Goal: Information Seeking & Learning: Learn about a topic

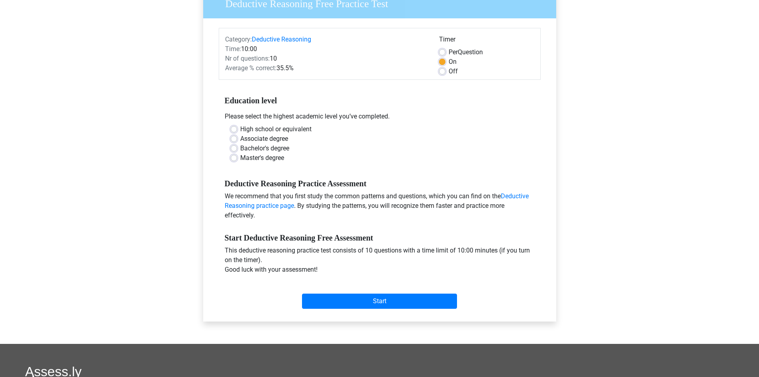
scroll to position [74, 0]
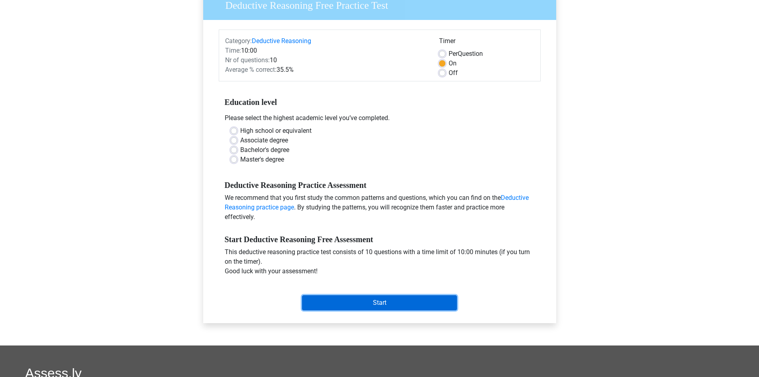
click at [376, 305] on input "Start" at bounding box center [379, 302] width 155 height 15
click at [337, 175] on div "Deductive Reasoning Practice Assessment We recommend that you first study the c…" at bounding box center [380, 198] width 322 height 54
click at [257, 153] on label "Bachelor's degree" at bounding box center [264, 150] width 49 height 10
click at [237, 153] on input "Bachelor's degree" at bounding box center [234, 149] width 6 height 8
radio input "true"
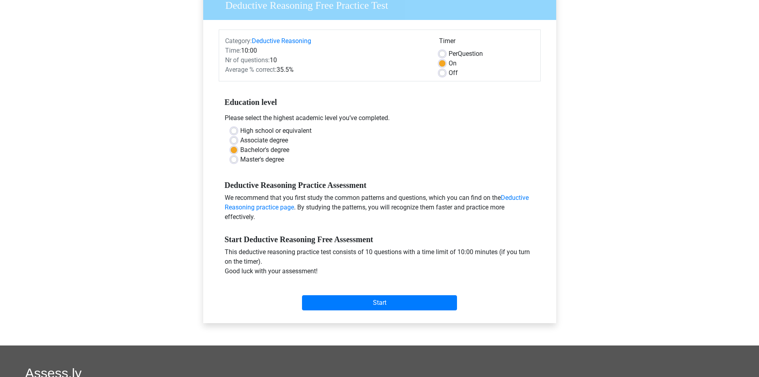
click at [241, 162] on label "Master's degree" at bounding box center [262, 160] width 44 height 10
click at [237, 162] on input "Master's degree" at bounding box center [234, 159] width 6 height 8
radio input "true"
click at [338, 300] on input "Start" at bounding box center [379, 302] width 155 height 15
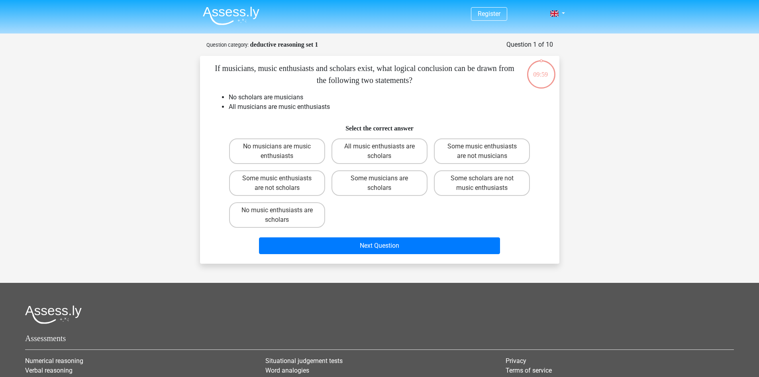
scroll to position [5221, 0]
click at [268, 217] on label "No music enthusiasts are scholars" at bounding box center [277, 215] width 96 height 26
click at [277, 215] on input "No music enthusiasts are scholars" at bounding box center [279, 212] width 5 height 5
radio input "true"
click at [514, 190] on label "Some scholars are not music enthusiasts" at bounding box center [482, 183] width 96 height 26
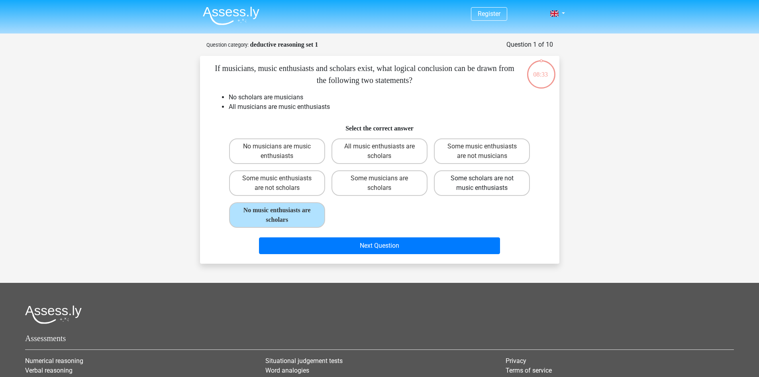
click at [487, 183] on input "Some scholars are not music enthusiasts" at bounding box center [484, 180] width 5 height 5
radio input "true"
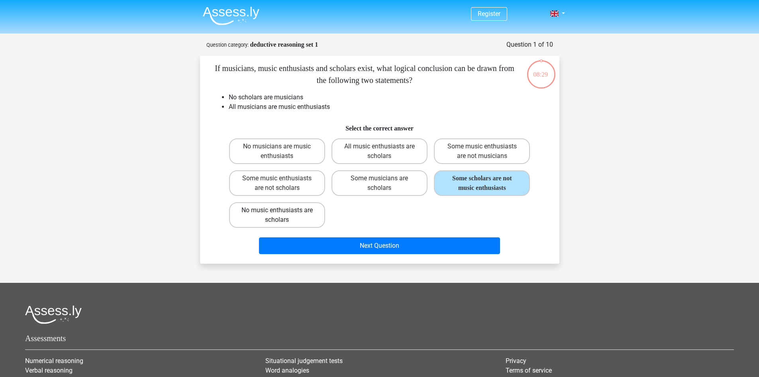
click at [291, 211] on label "No music enthusiasts are scholars" at bounding box center [277, 215] width 96 height 26
click at [282, 211] on input "No music enthusiasts are scholars" at bounding box center [279, 212] width 5 height 5
radio input "true"
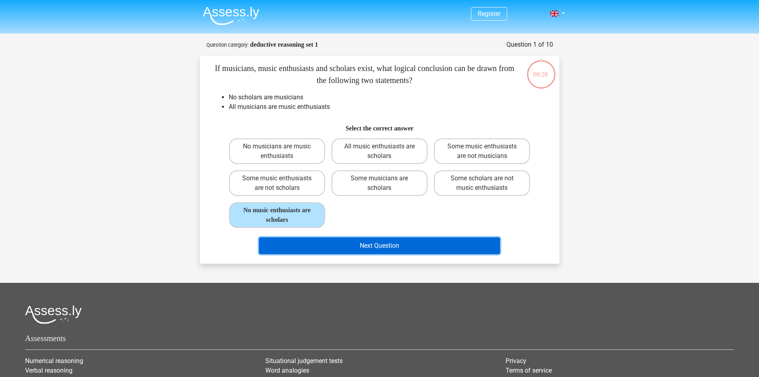
click at [306, 242] on button "Next Question" at bounding box center [379, 245] width 241 height 17
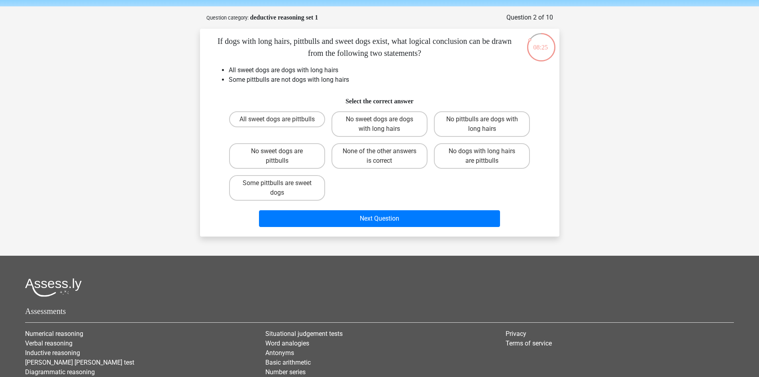
scroll to position [25, 0]
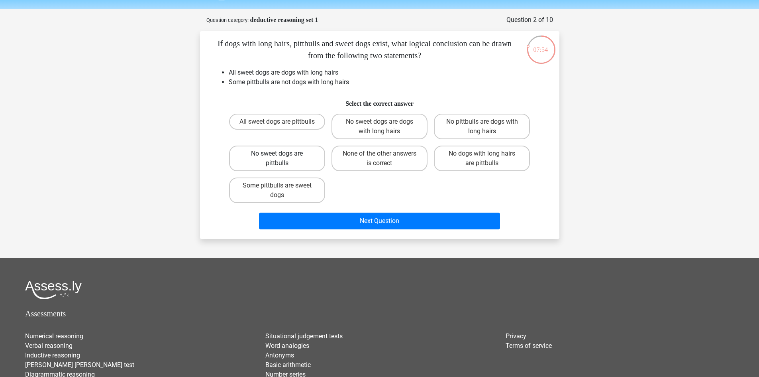
click at [302, 165] on label "No sweet dogs are pittbulls" at bounding box center [277, 158] width 96 height 26
click at [282, 159] on input "No sweet dogs are pittbulls" at bounding box center [279, 155] width 5 height 5
radio input "true"
click at [290, 189] on label "Some pittbulls are sweet dogs" at bounding box center [277, 190] width 96 height 26
click at [282, 189] on input "Some pittbulls are sweet dogs" at bounding box center [279, 187] width 5 height 5
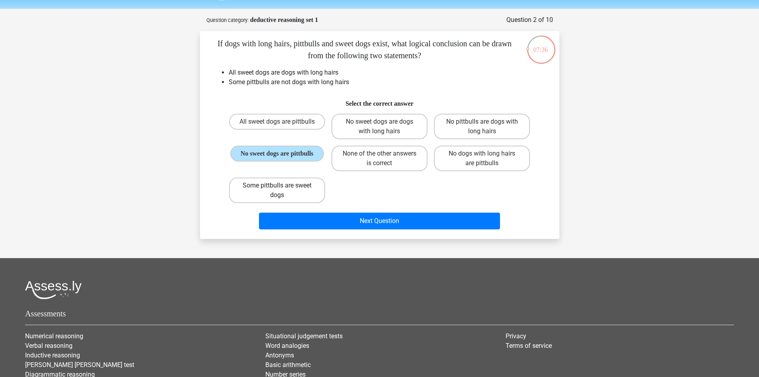
radio input "true"
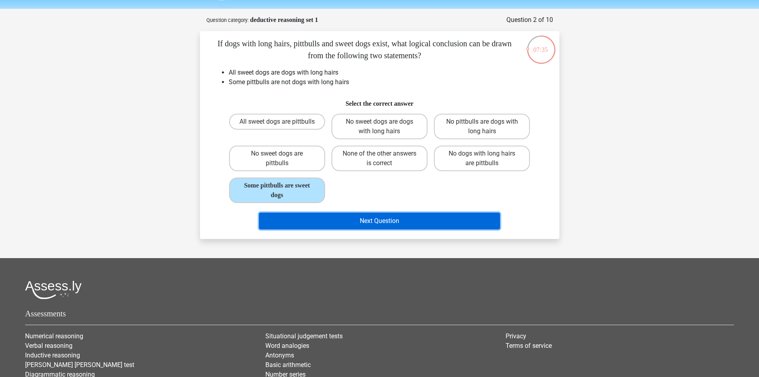
click at [342, 216] on button "Next Question" at bounding box center [379, 220] width 241 height 17
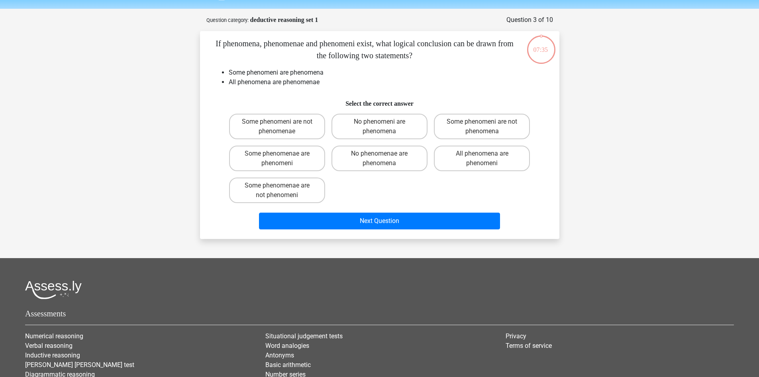
scroll to position [40, 0]
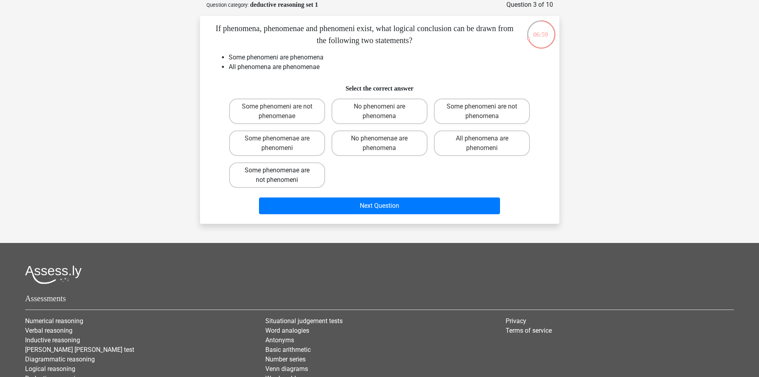
click at [267, 173] on label "Some phenomenae are not phenomeni" at bounding box center [277, 175] width 96 height 26
click at [277, 173] on input "Some phenomenae are not phenomeni" at bounding box center [279, 172] width 5 height 5
radio input "true"
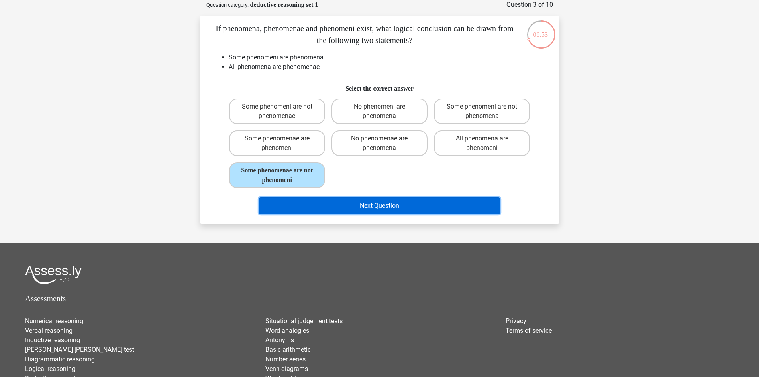
click at [318, 202] on button "Next Question" at bounding box center [379, 205] width 241 height 17
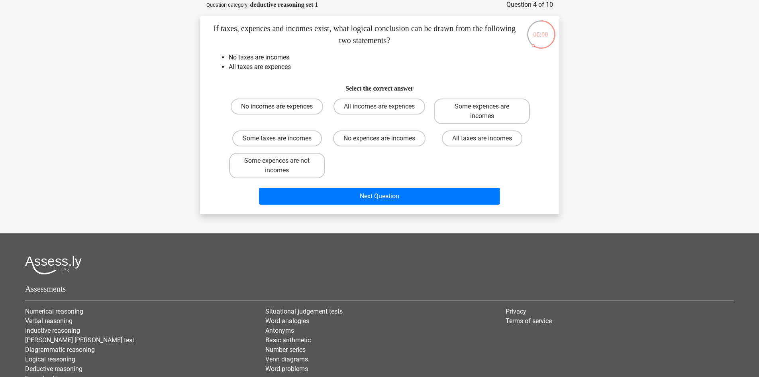
click at [302, 102] on label "No incomes are expences" at bounding box center [277, 106] width 92 height 16
click at [282, 106] on input "No incomes are expences" at bounding box center [279, 108] width 5 height 5
radio input "true"
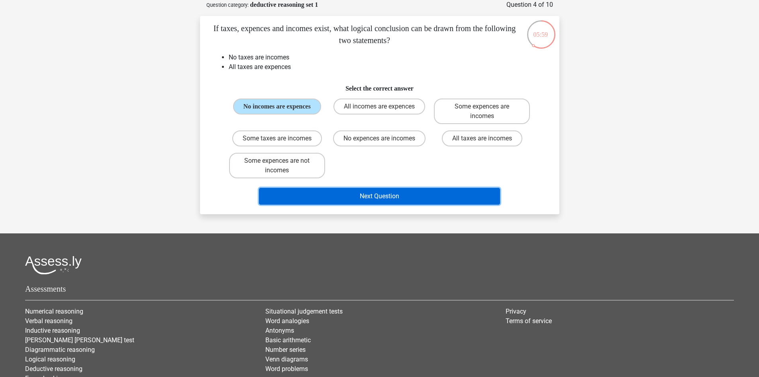
click at [318, 193] on button "Next Question" at bounding box center [379, 196] width 241 height 17
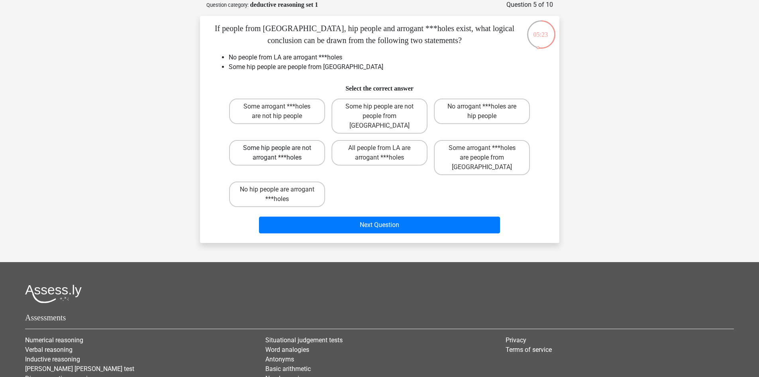
click at [275, 153] on label "Some hip people are not arrogant ***holes" at bounding box center [277, 153] width 96 height 26
click at [277, 153] on input "Some hip people are not arrogant ***holes" at bounding box center [279, 150] width 5 height 5
radio input "true"
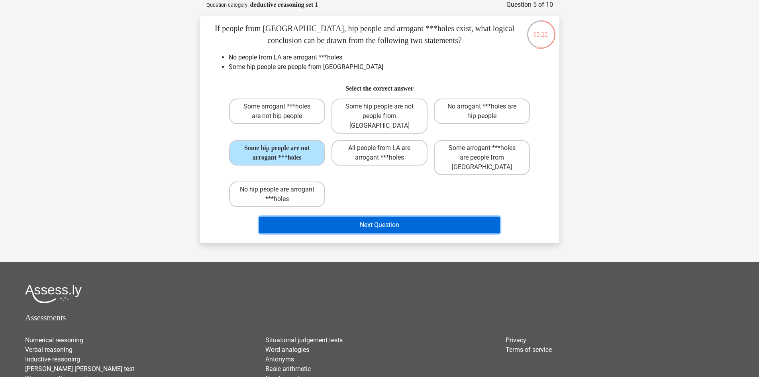
click at [329, 216] on button "Next Question" at bounding box center [379, 224] width 241 height 17
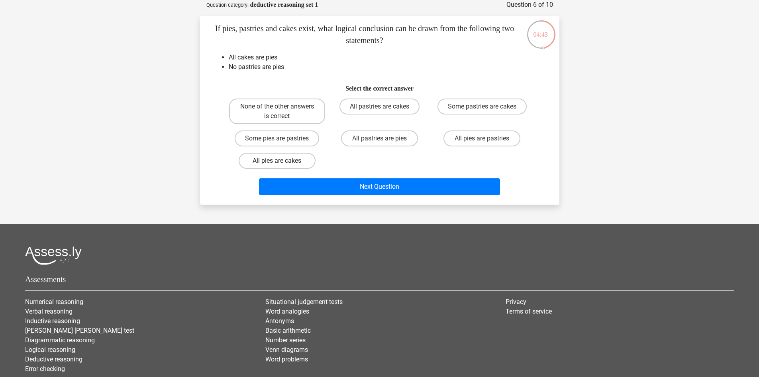
click at [259, 165] on label "All pies are cakes" at bounding box center [277, 161] width 77 height 16
click at [277, 165] on input "All pies are cakes" at bounding box center [279, 163] width 5 height 5
radio input "true"
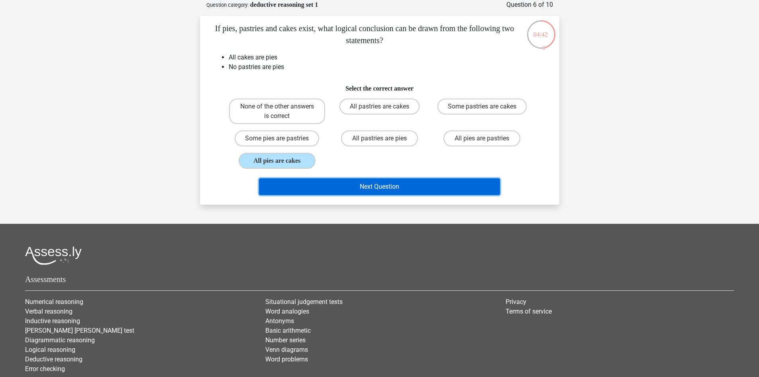
click at [311, 184] on button "Next Question" at bounding box center [379, 186] width 241 height 17
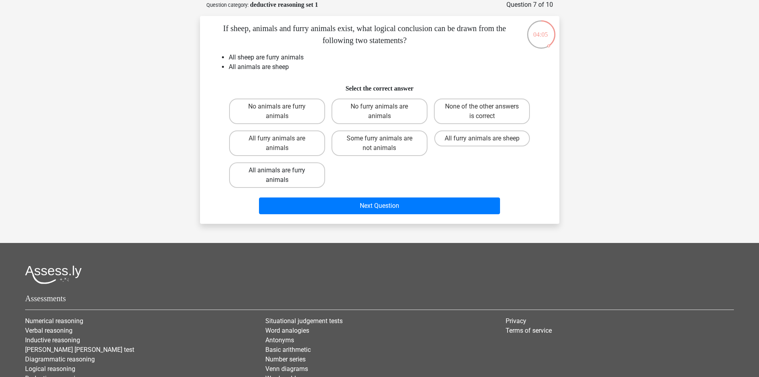
click at [271, 186] on label "All animals are furry animals" at bounding box center [277, 175] width 96 height 26
click at [277, 175] on input "All animals are furry animals" at bounding box center [279, 172] width 5 height 5
radio input "true"
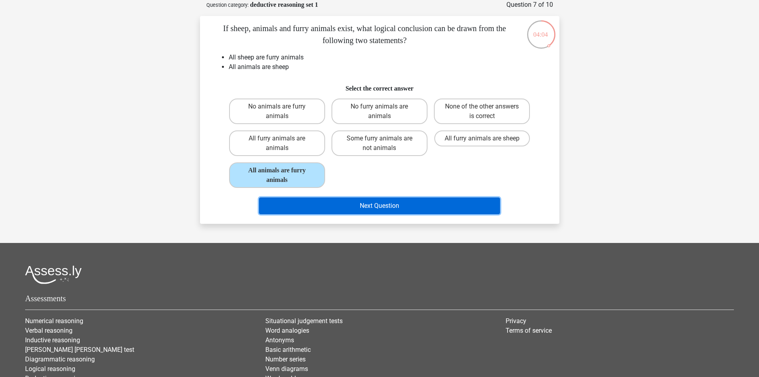
click at [294, 200] on button "Next Question" at bounding box center [379, 205] width 241 height 17
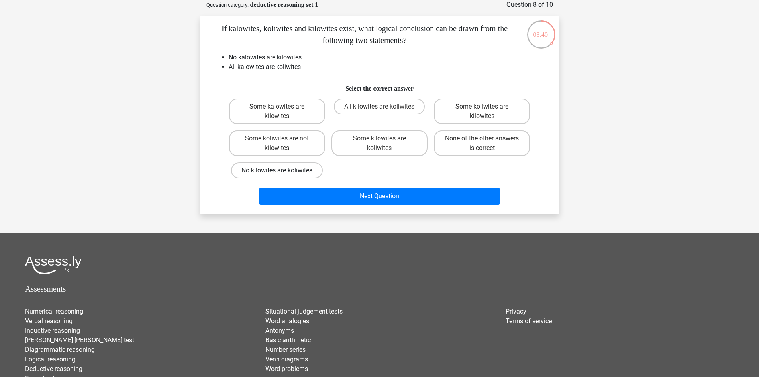
click at [261, 166] on label "No kilowites are koliwites" at bounding box center [277, 170] width 92 height 16
click at [277, 170] on input "No kilowites are koliwites" at bounding box center [279, 172] width 5 height 5
radio input "true"
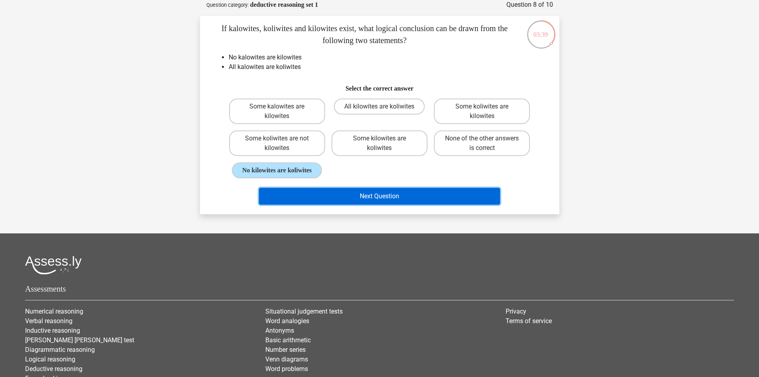
click at [314, 199] on button "Next Question" at bounding box center [379, 196] width 241 height 17
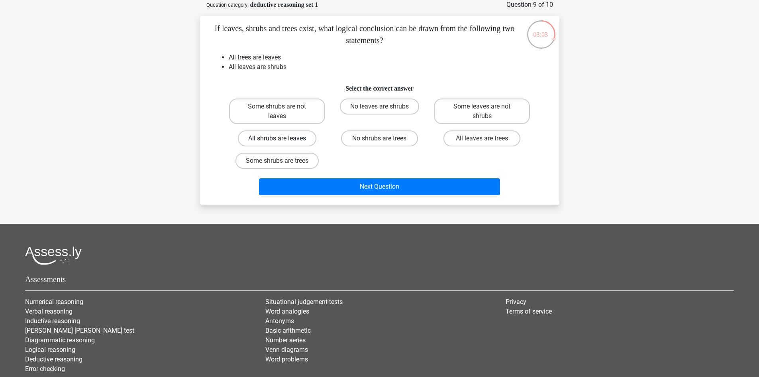
click at [300, 137] on label "All shrubs are leaves" at bounding box center [277, 138] width 79 height 16
click at [282, 138] on input "All shrubs are leaves" at bounding box center [279, 140] width 5 height 5
radio input "true"
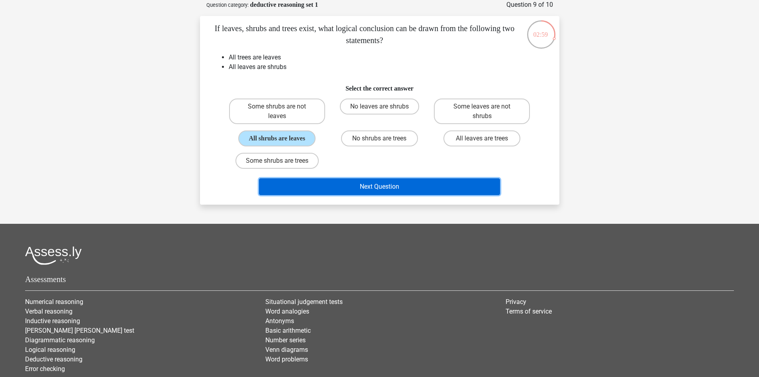
click at [334, 186] on button "Next Question" at bounding box center [379, 186] width 241 height 17
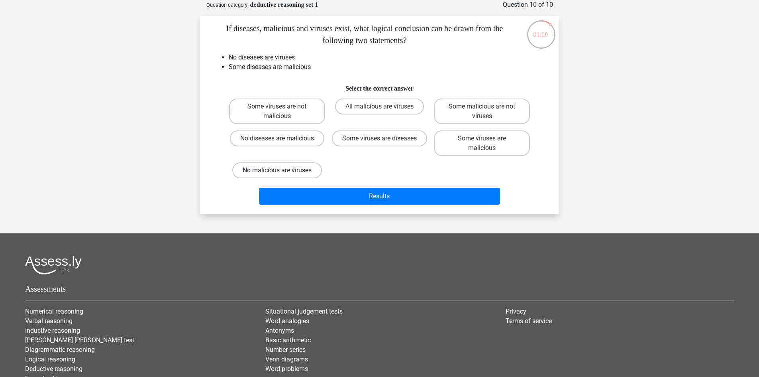
click at [289, 173] on label "No malicious are viruses" at bounding box center [277, 170] width 90 height 16
click at [282, 173] on input "No malicious are viruses" at bounding box center [279, 172] width 5 height 5
radio input "true"
click at [290, 118] on label "Some viruses are not malicious" at bounding box center [277, 111] width 96 height 26
click at [282, 112] on input "Some viruses are not malicious" at bounding box center [279, 108] width 5 height 5
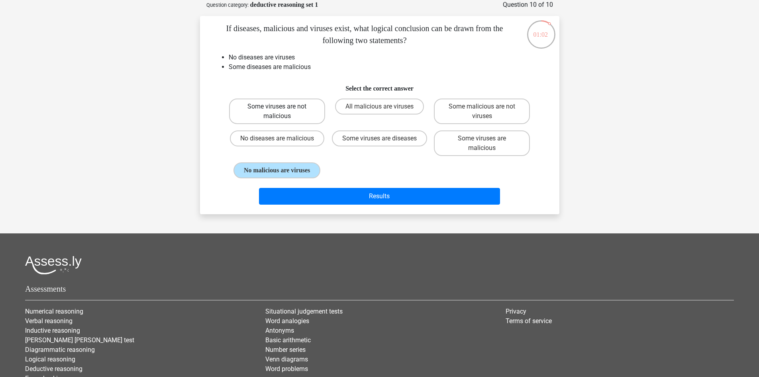
radio input "true"
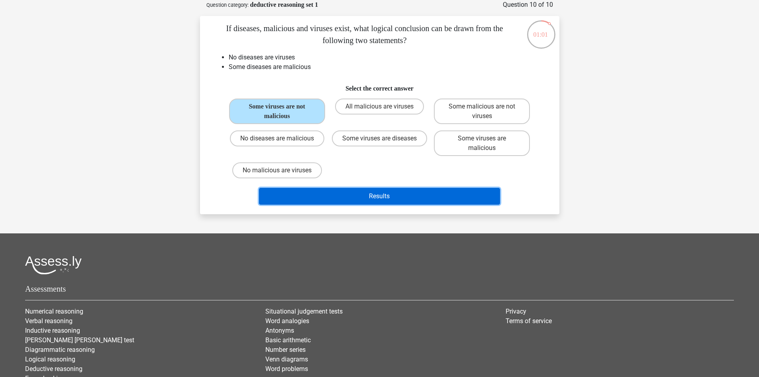
click at [324, 200] on button "Results" at bounding box center [379, 196] width 241 height 17
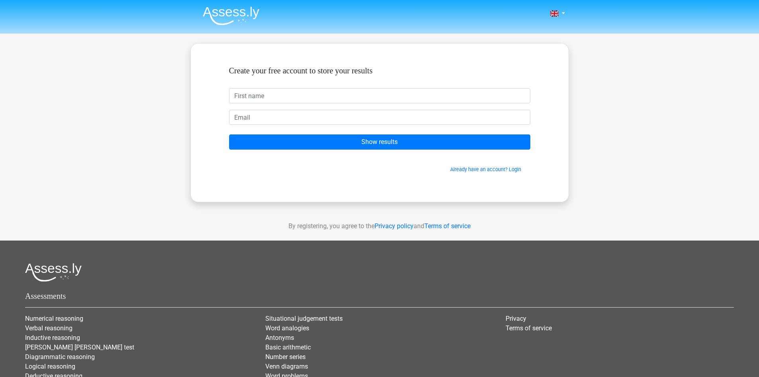
scroll to position [5221, 0]
type input "r"
type input "[PERSON_NAME]"
click at [265, 111] on input "email" at bounding box center [379, 117] width 301 height 15
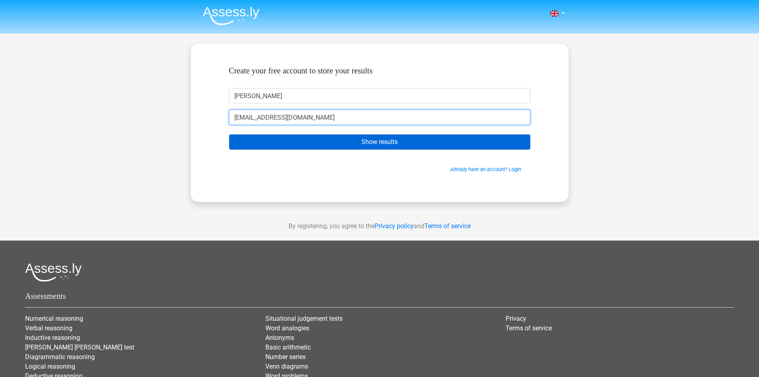
type input "[EMAIL_ADDRESS][DOMAIN_NAME]"
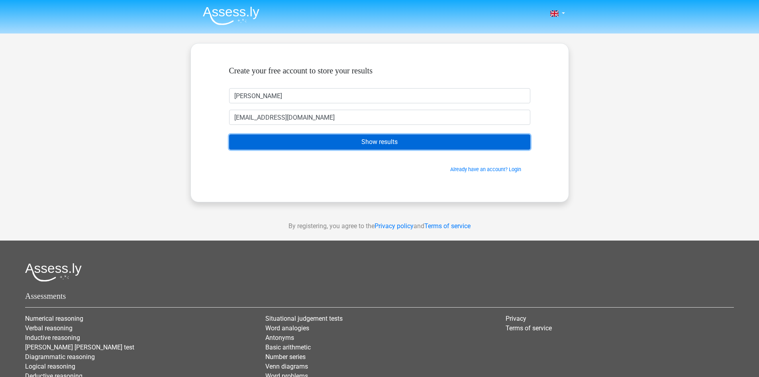
click at [296, 138] on input "Show results" at bounding box center [379, 141] width 301 height 15
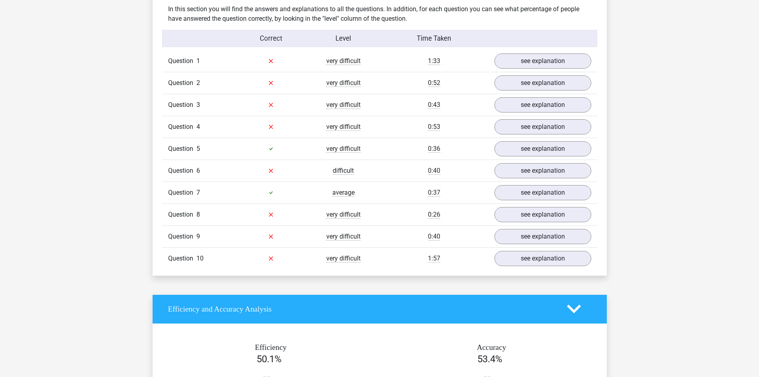
scroll to position [615, 0]
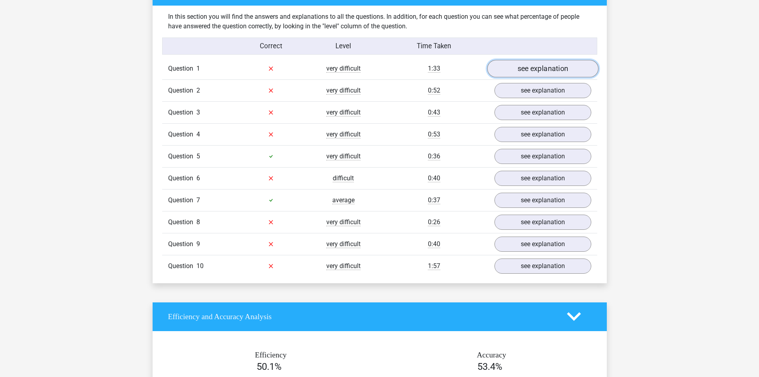
click at [538, 67] on link "see explanation" at bounding box center [542, 69] width 111 height 18
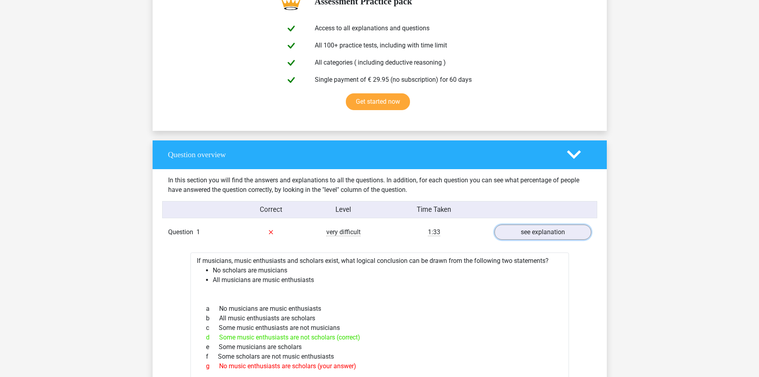
scroll to position [454, 0]
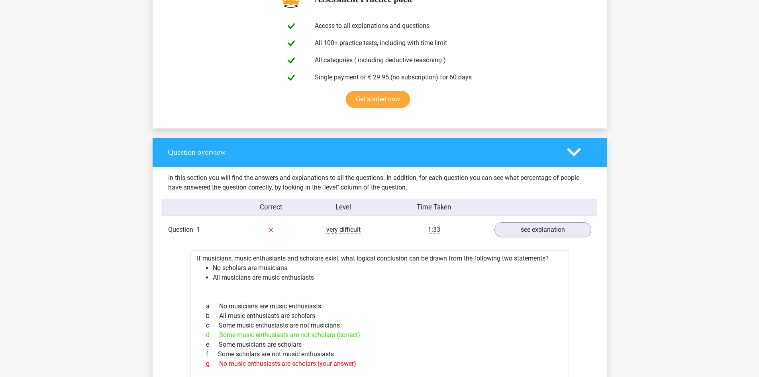
drag, startPoint x: 741, startPoint y: 126, endPoint x: 656, endPoint y: 139, distance: 86.7
type textarea "Question overview In"
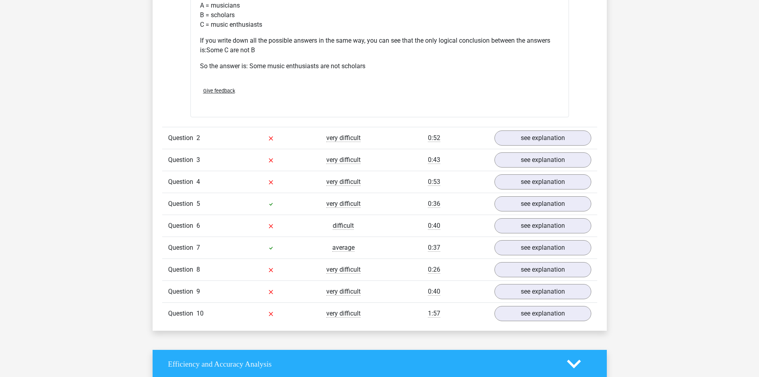
scroll to position [895, 0]
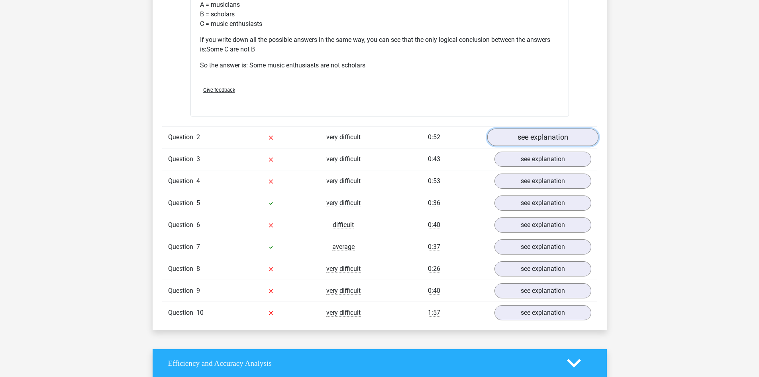
click at [547, 135] on link "see explanation" at bounding box center [542, 137] width 111 height 18
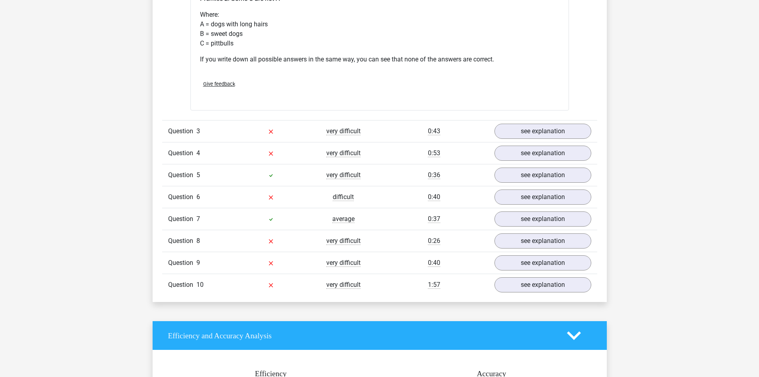
scroll to position [1230, 0]
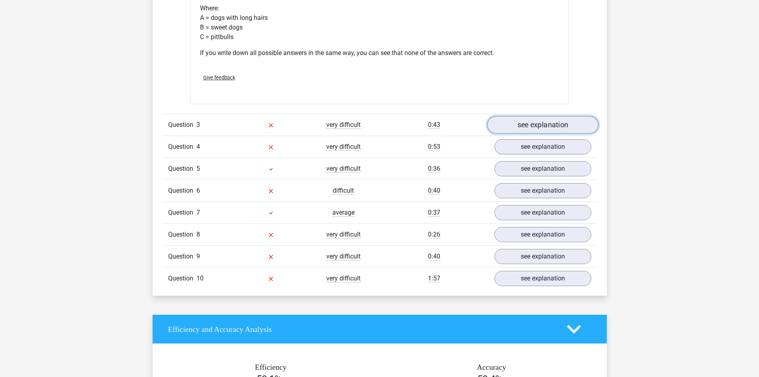
click at [526, 120] on link "see explanation" at bounding box center [542, 125] width 111 height 18
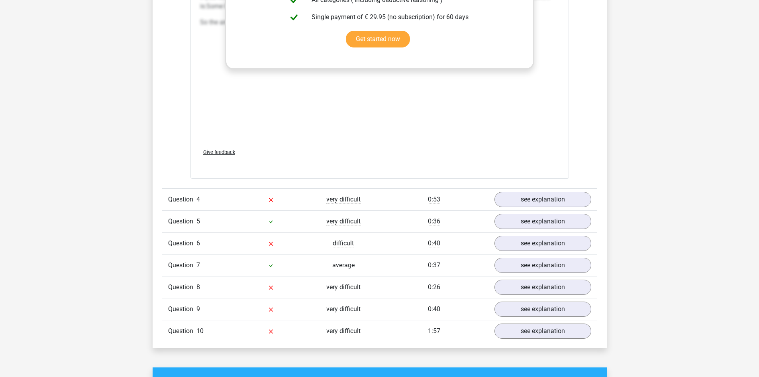
scroll to position [1638, 0]
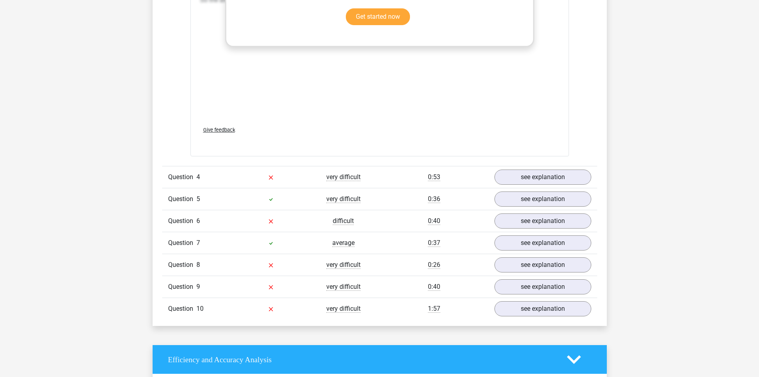
click at [370, 177] on div "very difficult" at bounding box center [343, 177] width 73 height 10
click at [509, 173] on link "see explanation" at bounding box center [542, 177] width 111 height 18
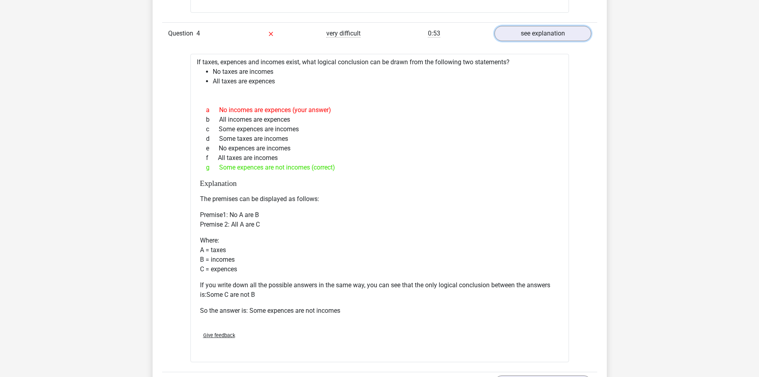
scroll to position [1775, 0]
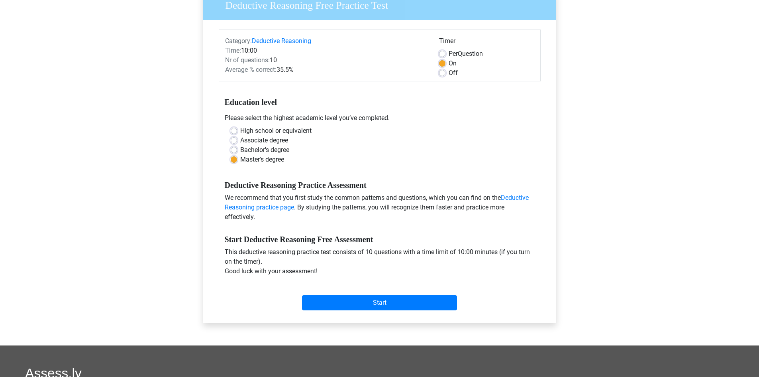
scroll to position [5221, 0]
click at [240, 149] on label "Bachelor's degree" at bounding box center [264, 150] width 49 height 10
click at [234, 149] on input "Bachelor's degree" at bounding box center [234, 149] width 6 height 8
radio input "true"
click at [338, 300] on input "Start" at bounding box center [379, 302] width 155 height 15
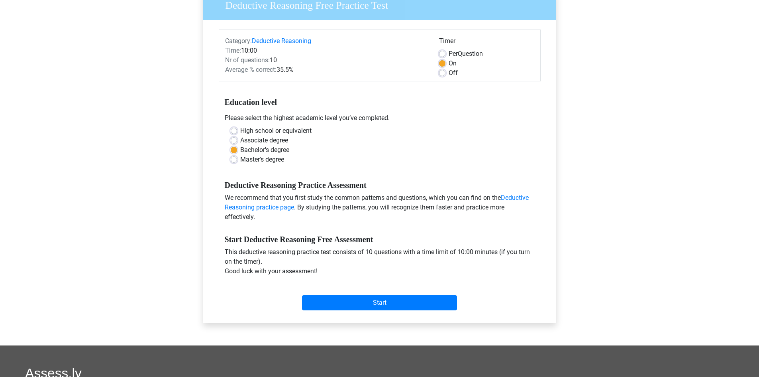
click at [259, 135] on label "High school or equivalent" at bounding box center [275, 131] width 71 height 10
click at [237, 134] on input "High school or equivalent" at bounding box center [234, 130] width 6 height 8
radio input "true"
click at [342, 297] on input "Start" at bounding box center [379, 302] width 155 height 15
click at [512, 195] on link "Deductive Reasoning practice page" at bounding box center [377, 202] width 304 height 17
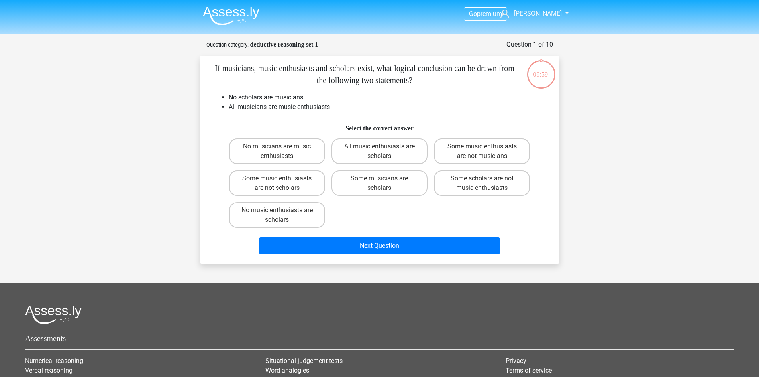
scroll to position [5221, 0]
click at [45, 11] on header "Go premium [PERSON_NAME] [EMAIL_ADDRESS][DOMAIN_NAME]" at bounding box center [379, 16] width 759 height 33
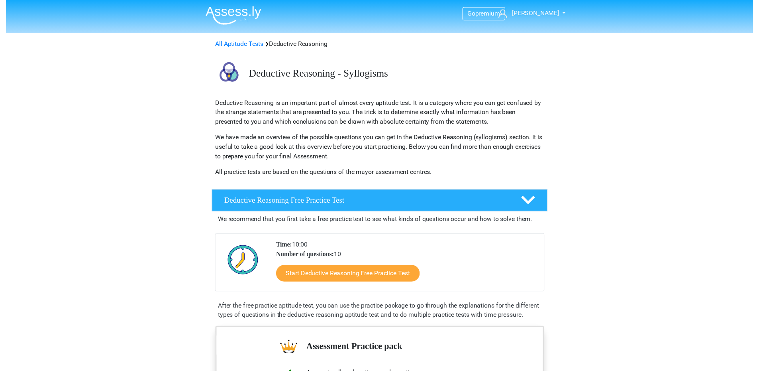
scroll to position [5221, 0]
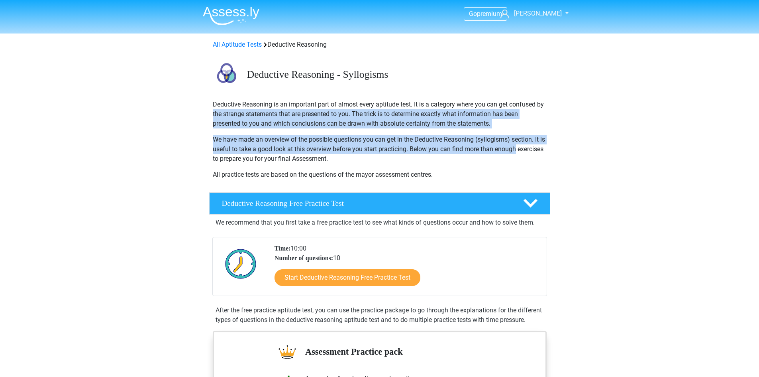
drag, startPoint x: 751, startPoint y: 101, endPoint x: 754, endPoint y: 150, distance: 48.7
type textarea "the strange statements that are presented to you. The trick is to determine exa…"
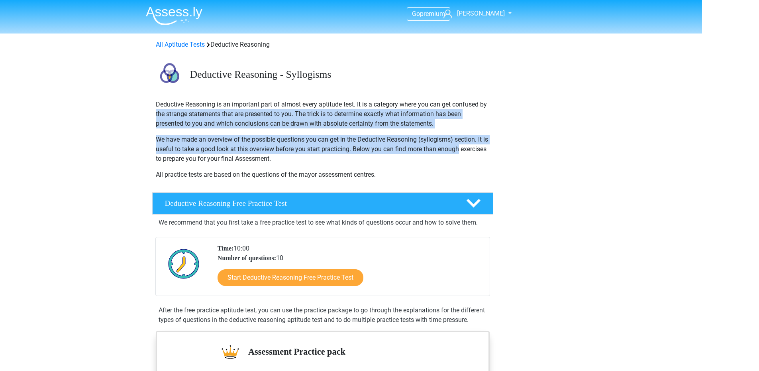
scroll to position [0, 87]
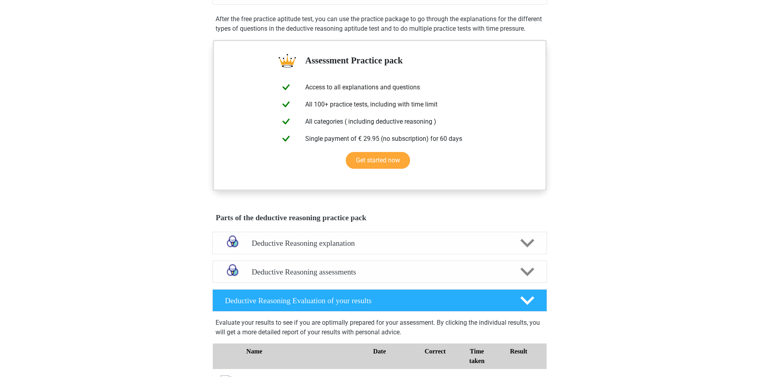
scroll to position [323, 0]
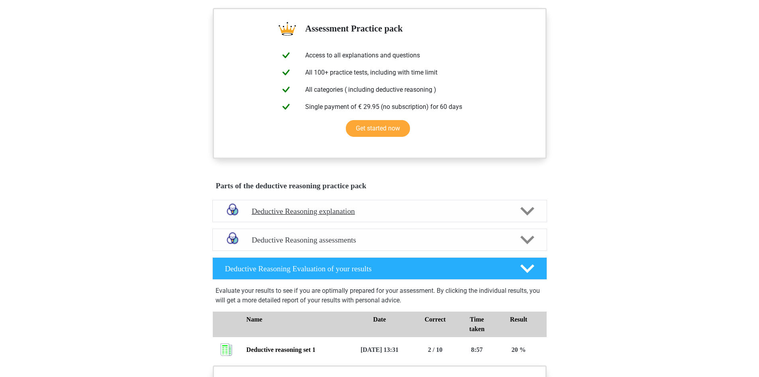
click at [524, 218] on icon at bounding box center [527, 211] width 14 height 14
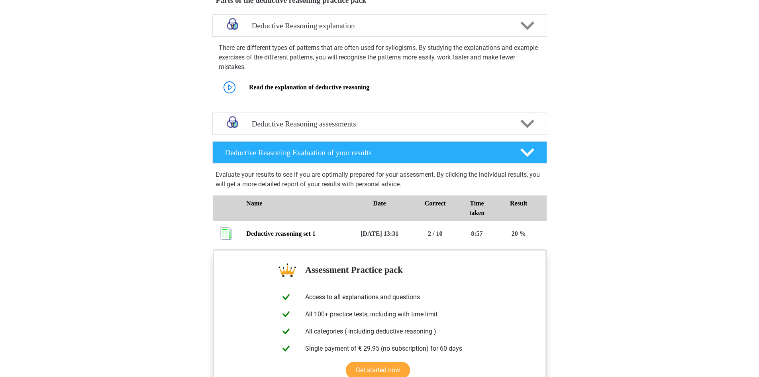
scroll to position [507, 0]
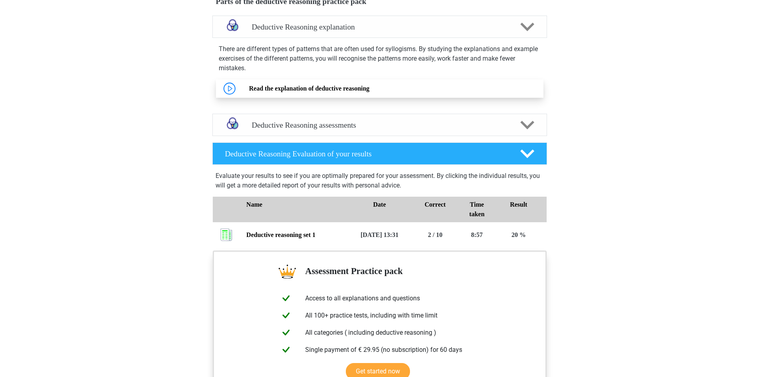
click at [369, 92] on link "Read the explanation of deductive reasoning" at bounding box center [309, 88] width 120 height 7
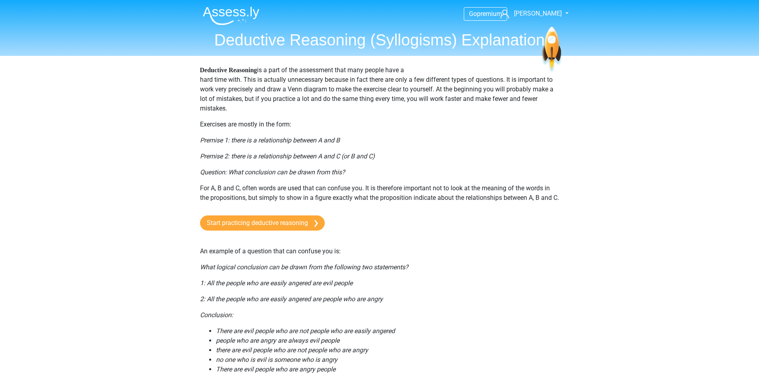
scroll to position [5221, 0]
drag, startPoint x: 195, startPoint y: 134, endPoint x: 293, endPoint y: 146, distance: 98.9
type textarea "Premise 1: there is a relationship between A and B Premise 2: there is a relati…"
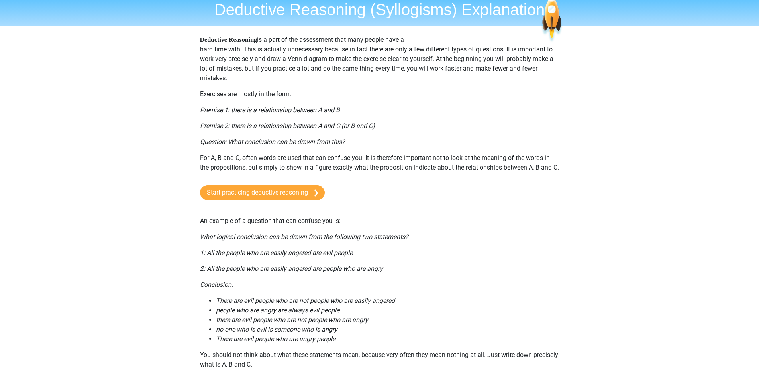
scroll to position [31, 0]
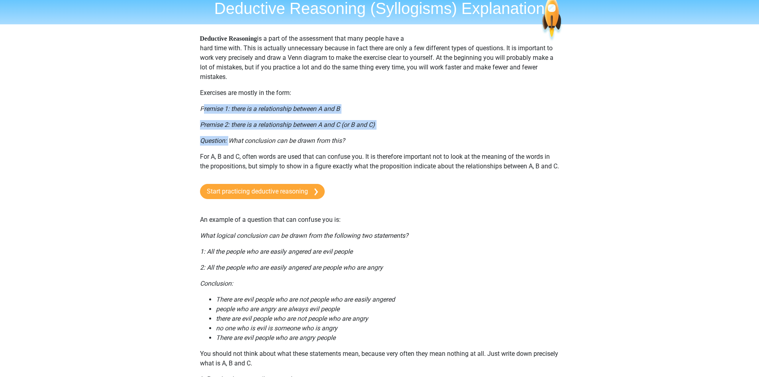
drag, startPoint x: 202, startPoint y: 110, endPoint x: 230, endPoint y: 134, distance: 37.0
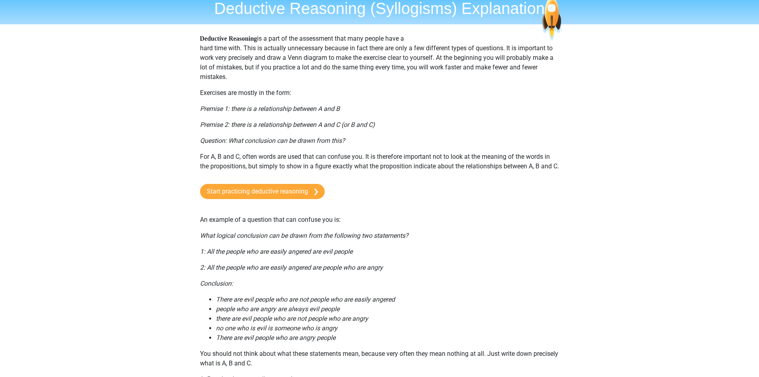
click at [253, 154] on p "For A, B and C, often words are used that can confuse you. It is therefore impo…" at bounding box center [379, 161] width 359 height 19
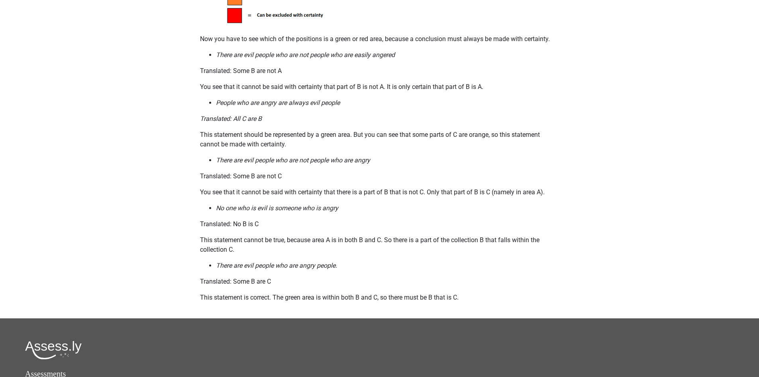
scroll to position [645, 0]
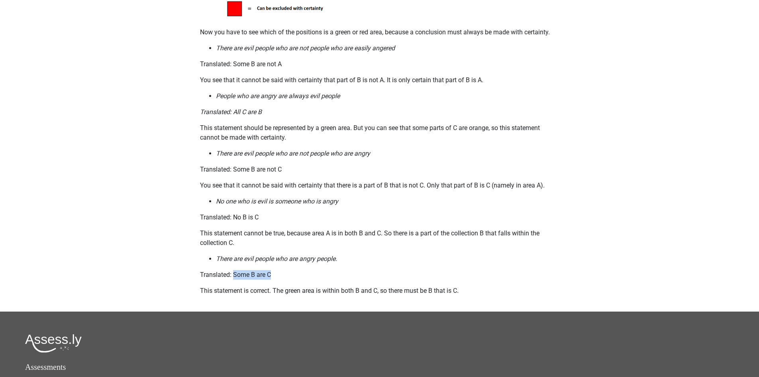
drag, startPoint x: 234, startPoint y: 280, endPoint x: 290, endPoint y: 278, distance: 56.2
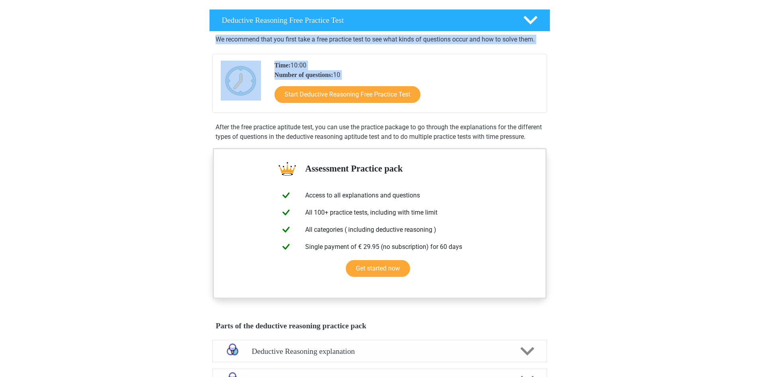
scroll to position [141, 0]
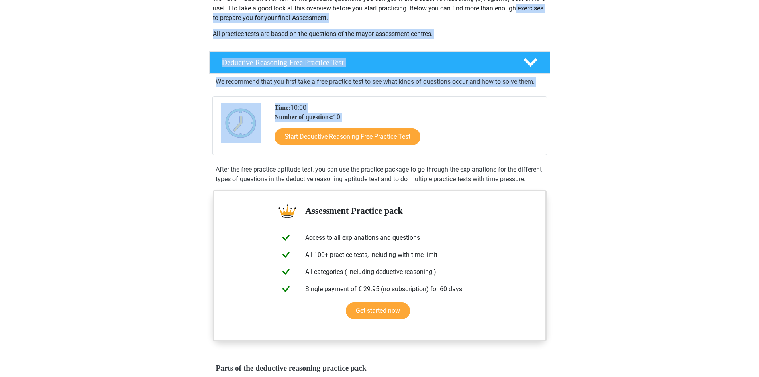
drag, startPoint x: 759, startPoint y: 99, endPoint x: 721, endPoint y: -5, distance: 110.5
type textarea "is useful to take a good look at this overview before you start practicing. Bel…"
